Goal: Task Accomplishment & Management: Complete application form

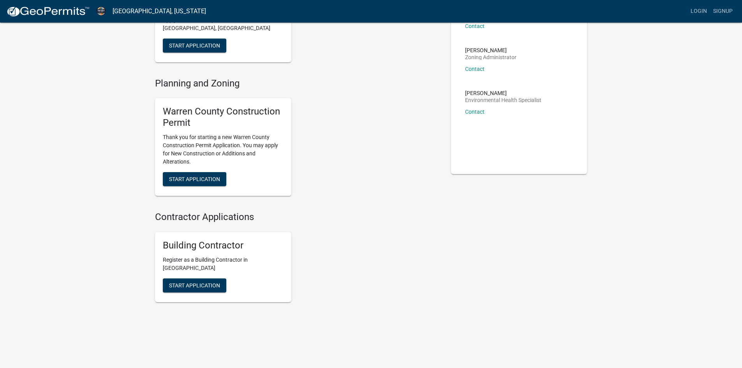
scroll to position [86, 0]
click at [194, 181] on span "Start Application" at bounding box center [194, 177] width 51 height 6
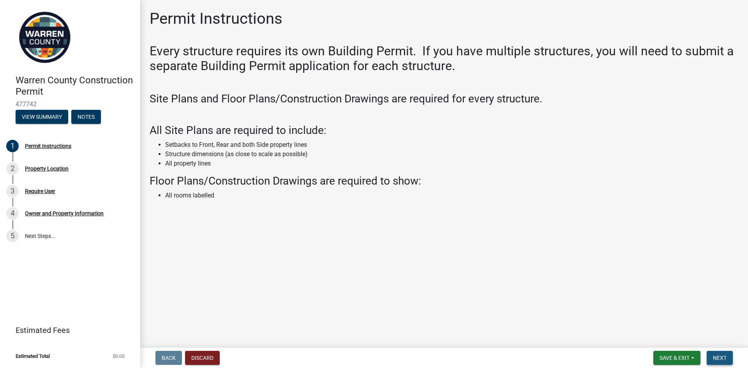
click at [712, 359] on button "Next" at bounding box center [719, 358] width 26 height 14
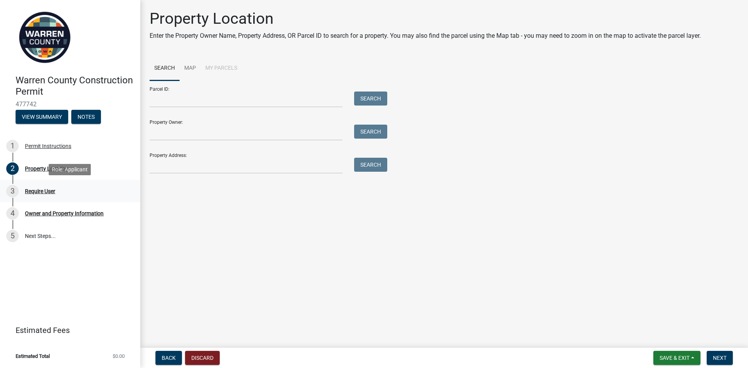
click at [41, 190] on div "Require User" at bounding box center [40, 190] width 30 height 5
click at [188, 70] on link "Map" at bounding box center [190, 68] width 21 height 25
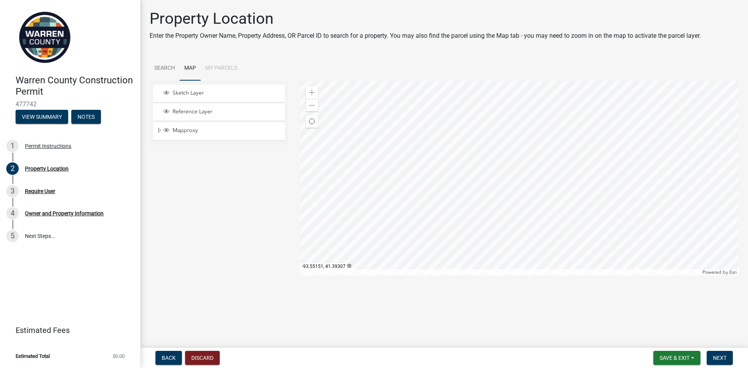
click at [527, 158] on div at bounding box center [519, 178] width 439 height 195
click at [165, 67] on link "Search" at bounding box center [165, 68] width 30 height 25
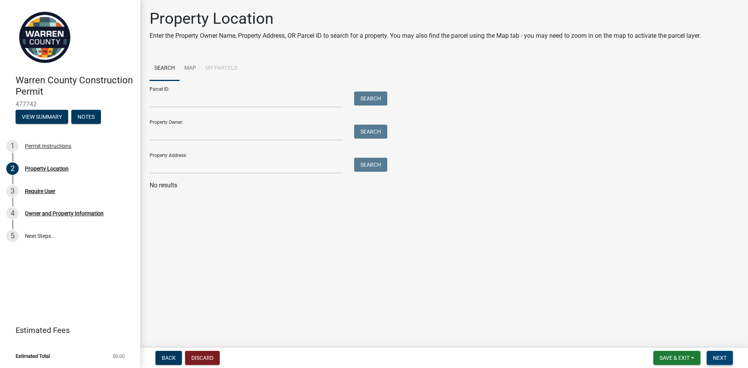
click at [717, 360] on span "Next" at bounding box center [720, 358] width 14 height 6
click at [721, 359] on span "Next" at bounding box center [720, 358] width 14 height 6
click at [77, 119] on button "Notes" at bounding box center [86, 117] width 30 height 14
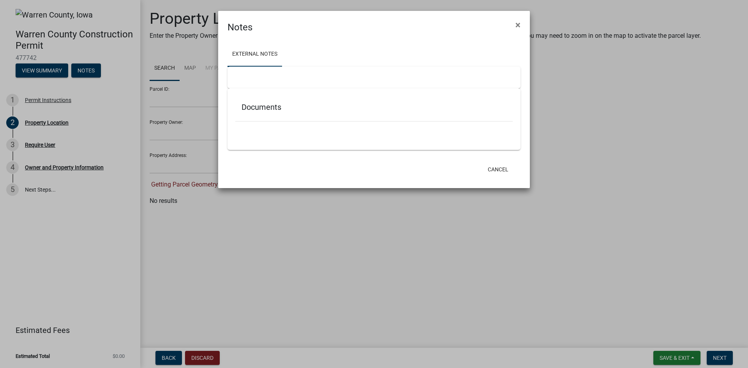
click at [265, 111] on h5 "Documents" at bounding box center [373, 106] width 265 height 9
click at [493, 170] on button "Cancel" at bounding box center [497, 169] width 33 height 14
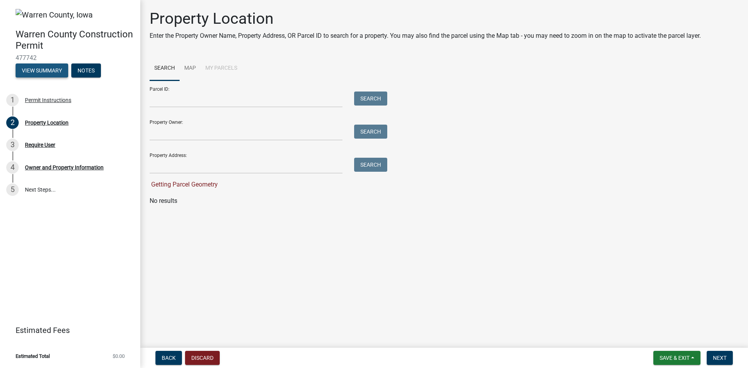
click at [31, 72] on button "View Summary" at bounding box center [42, 70] width 53 height 14
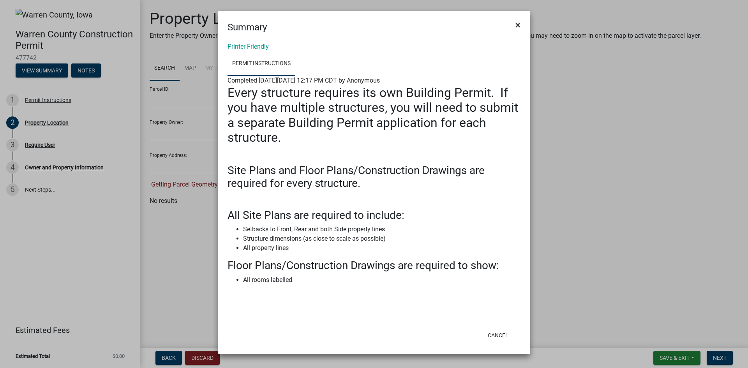
click at [516, 26] on span "×" at bounding box center [517, 24] width 5 height 11
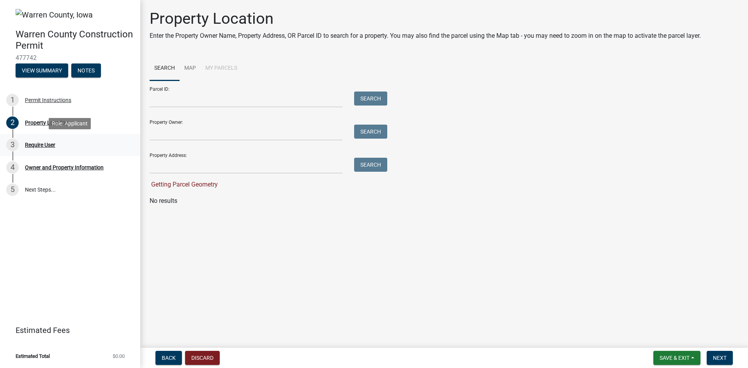
click at [43, 146] on div "Require User" at bounding box center [40, 144] width 30 height 5
click at [169, 104] on input "Parcel ID:" at bounding box center [246, 100] width 193 height 16
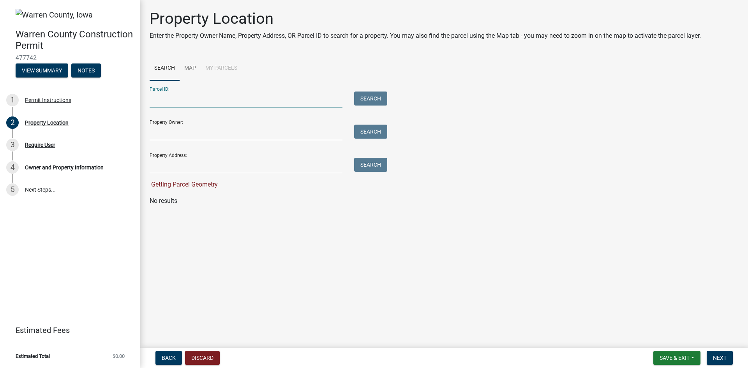
click at [296, 102] on input "Parcel ID:" at bounding box center [246, 100] width 193 height 16
type input "12"
click at [369, 97] on button "Search" at bounding box center [370, 99] width 33 height 14
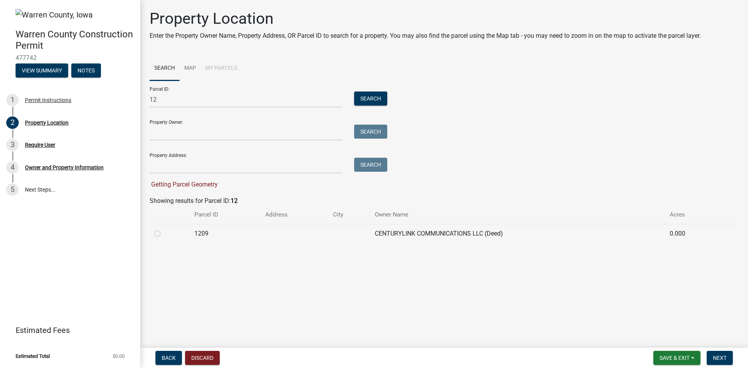
drag, startPoint x: 158, startPoint y: 233, endPoint x: 202, endPoint y: 238, distance: 44.2
click at [164, 229] on label at bounding box center [164, 229] width 0 height 0
click at [164, 234] on input "radio" at bounding box center [166, 231] width 5 height 5
radio input "true"
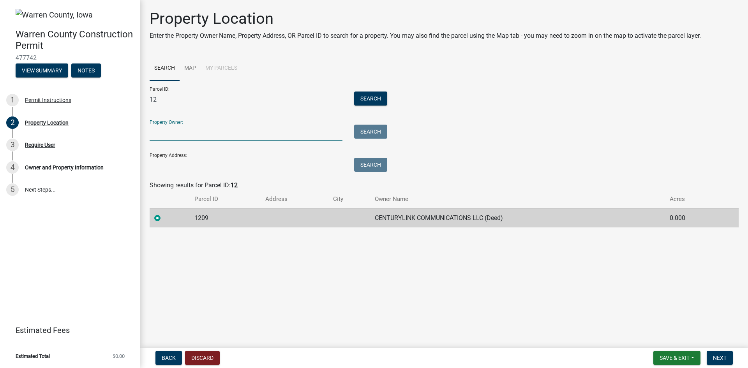
click at [278, 132] on input "Property Owner:" at bounding box center [246, 133] width 193 height 16
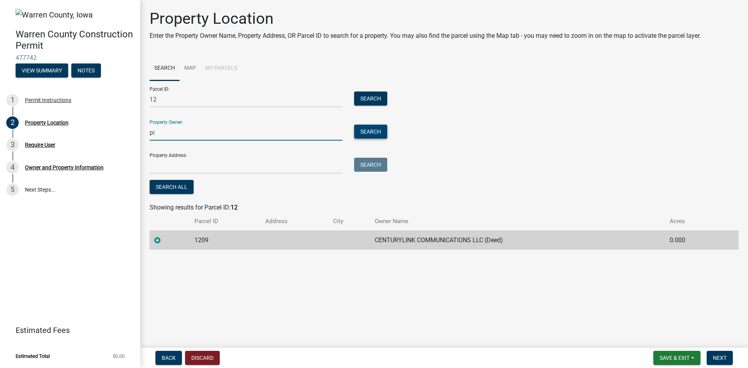
type input "pi"
click at [379, 136] on button "Search" at bounding box center [370, 132] width 33 height 14
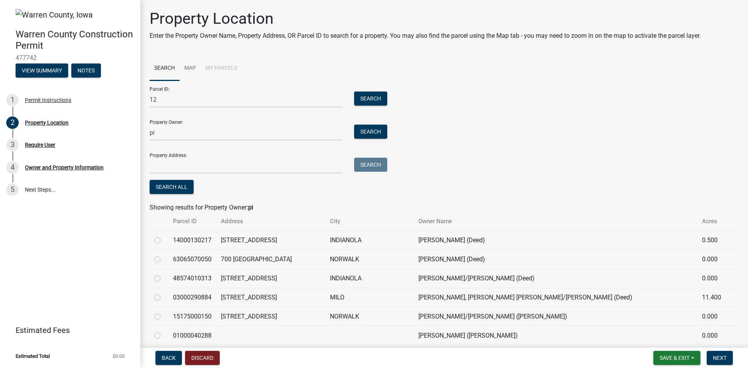
click at [164, 236] on label at bounding box center [164, 236] width 0 height 0
click at [164, 241] on input "radio" at bounding box center [166, 238] width 5 height 5
radio input "true"
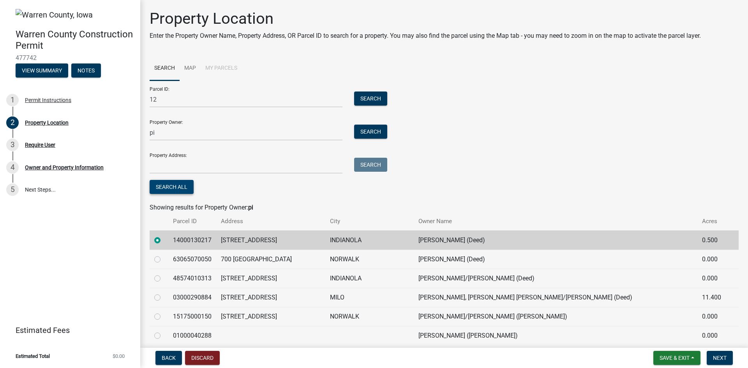
click at [179, 185] on button "Search All" at bounding box center [172, 187] width 44 height 14
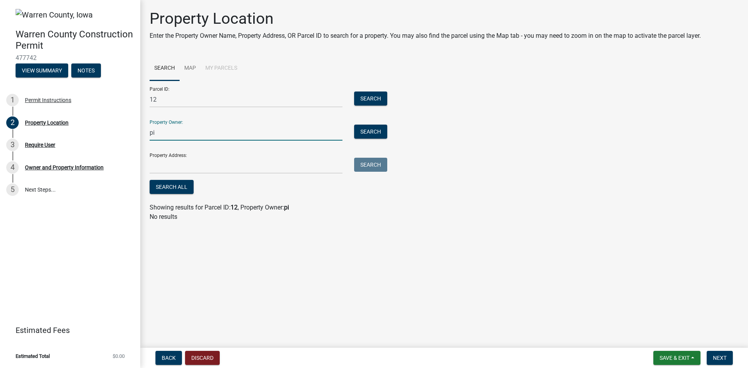
click at [273, 137] on input "pi" at bounding box center [246, 133] width 193 height 16
click at [377, 128] on button "Search" at bounding box center [370, 132] width 33 height 14
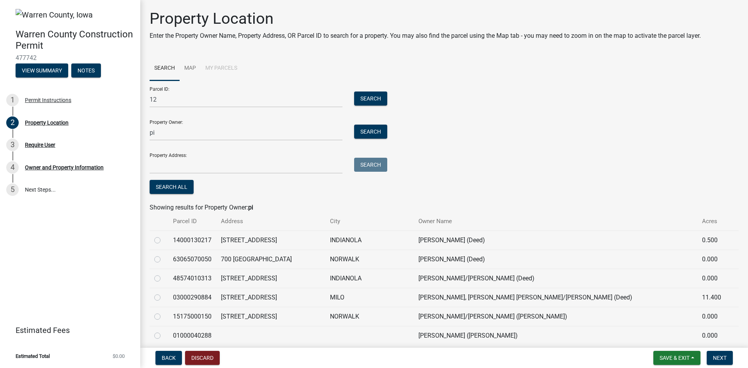
click at [164, 236] on label at bounding box center [164, 236] width 0 height 0
click at [164, 238] on input "radio" at bounding box center [166, 238] width 5 height 5
radio input "true"
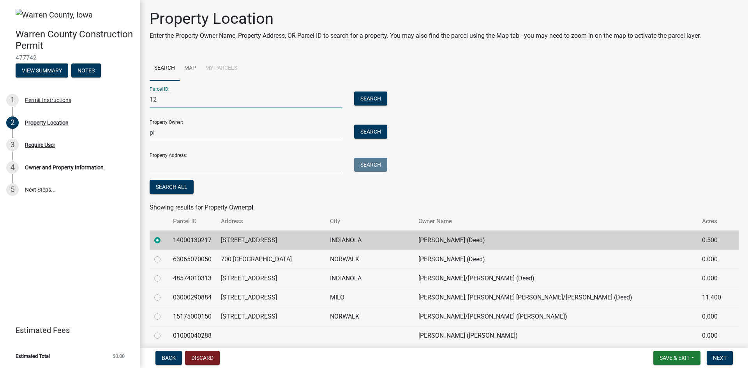
drag, startPoint x: 168, startPoint y: 102, endPoint x: 143, endPoint y: 106, distance: 24.9
click at [144, 105] on div "12" at bounding box center [246, 100] width 204 height 16
type input "14"
click at [180, 183] on button "Search All" at bounding box center [172, 187] width 44 height 14
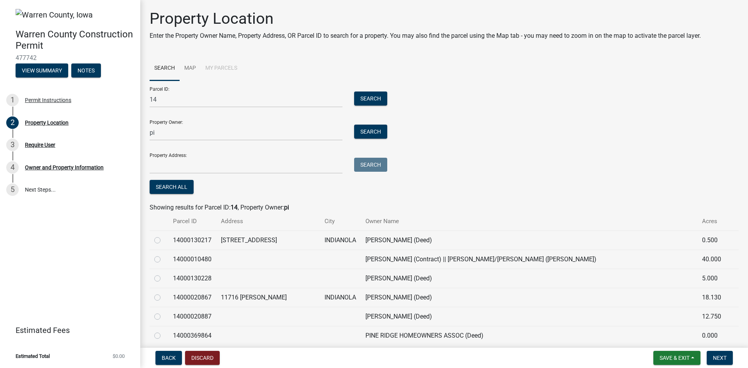
click at [164, 236] on label at bounding box center [164, 236] width 0 height 0
click at [164, 240] on input "radio" at bounding box center [166, 238] width 5 height 5
radio input "true"
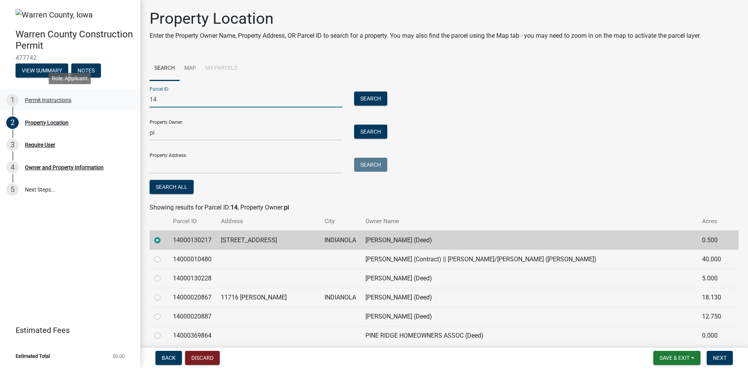
drag, startPoint x: 171, startPoint y: 100, endPoint x: 137, endPoint y: 104, distance: 33.3
click at [137, 104] on div "Warren County Construction Permit 477742 View Summary Notes 1 Permit Instructio…" at bounding box center [374, 184] width 748 height 368
type input "14000130217"
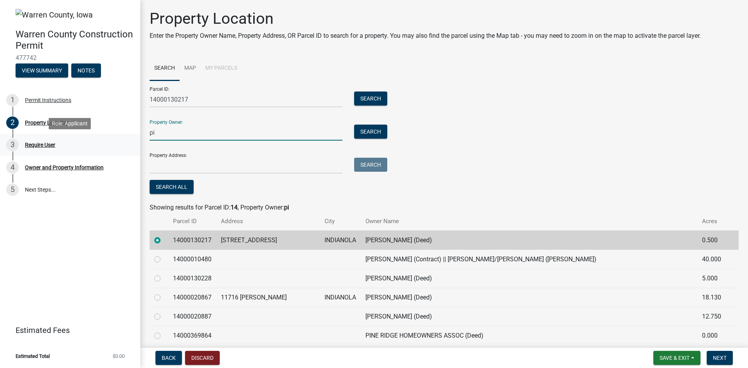
drag, startPoint x: 162, startPoint y: 136, endPoint x: 109, endPoint y: 134, distance: 53.0
click at [111, 134] on div "Warren County Construction Permit 477742 View Summary Notes 1 Permit Instructio…" at bounding box center [374, 184] width 748 height 368
type input "Judy Piffer"
click at [174, 168] on input "Property Address:" at bounding box center [246, 166] width 193 height 16
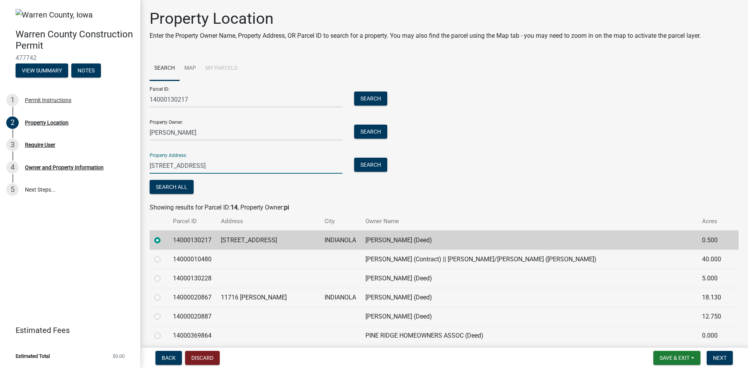
type input "9250 HWY 65/69"
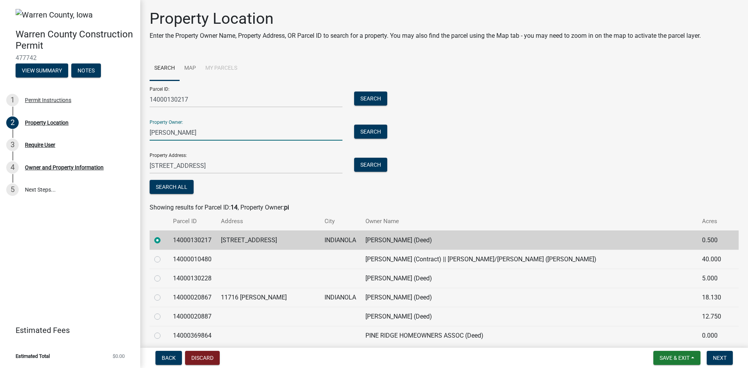
click at [163, 132] on input "Judy Piffer" at bounding box center [246, 133] width 193 height 16
type input "Judy L Piffer"
click at [717, 357] on span "Next" at bounding box center [720, 358] width 14 height 6
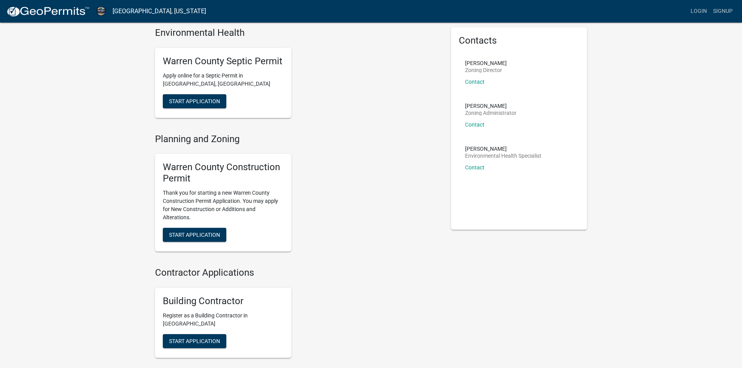
scroll to position [86, 0]
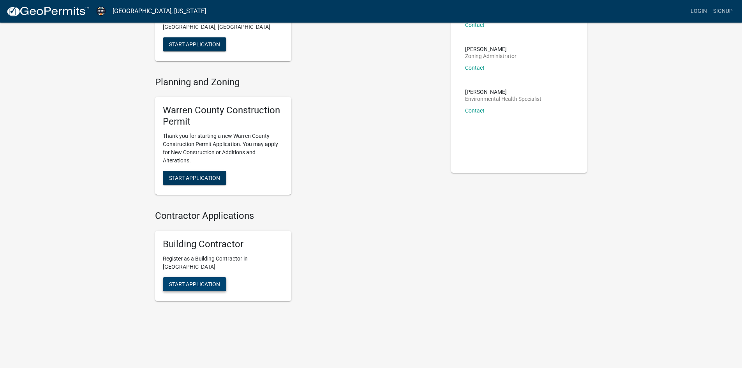
click at [206, 284] on span "Start Application" at bounding box center [194, 284] width 51 height 6
